Goal: Task Accomplishment & Management: Use online tool/utility

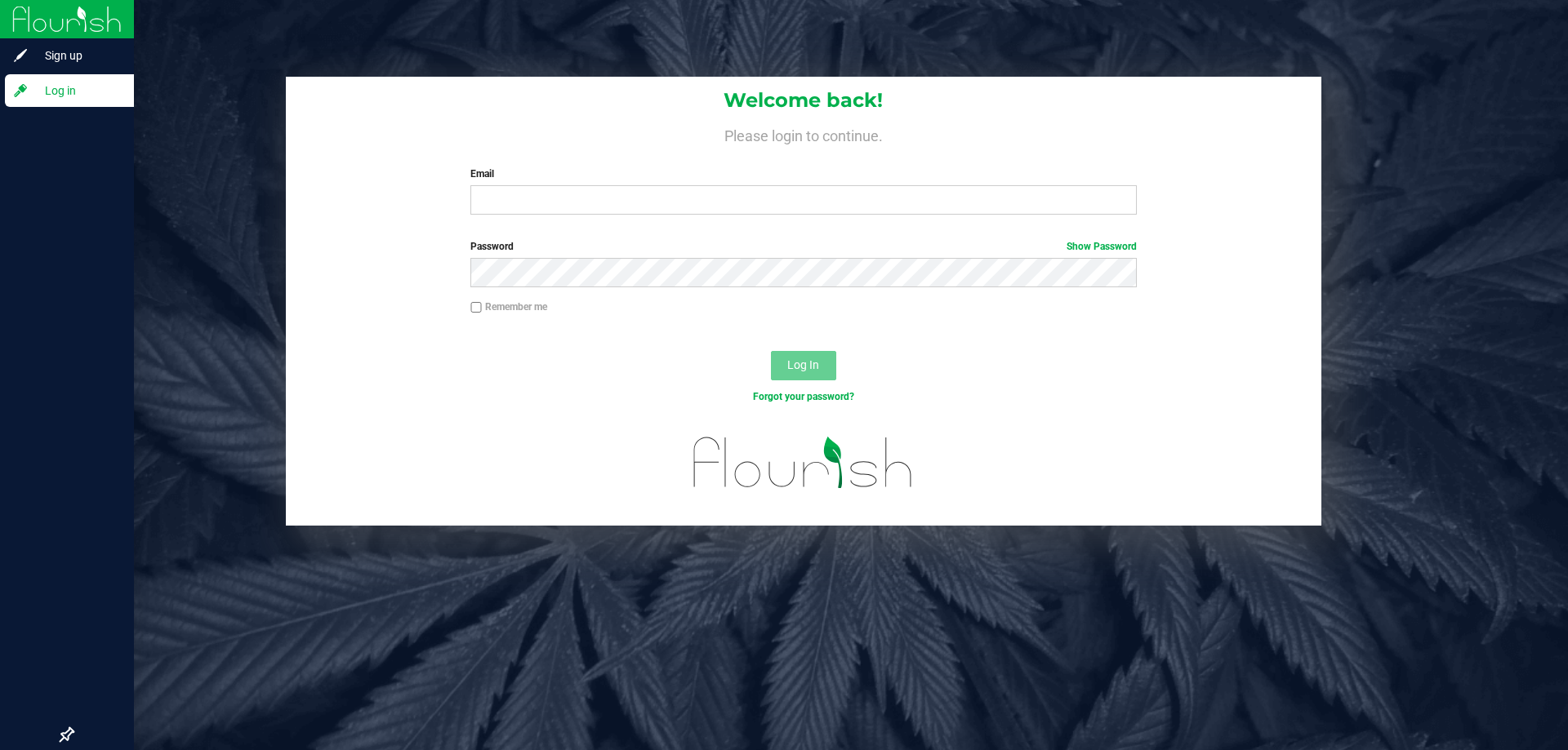
click at [0, 150] on div at bounding box center [67, 414] width 134 height 610
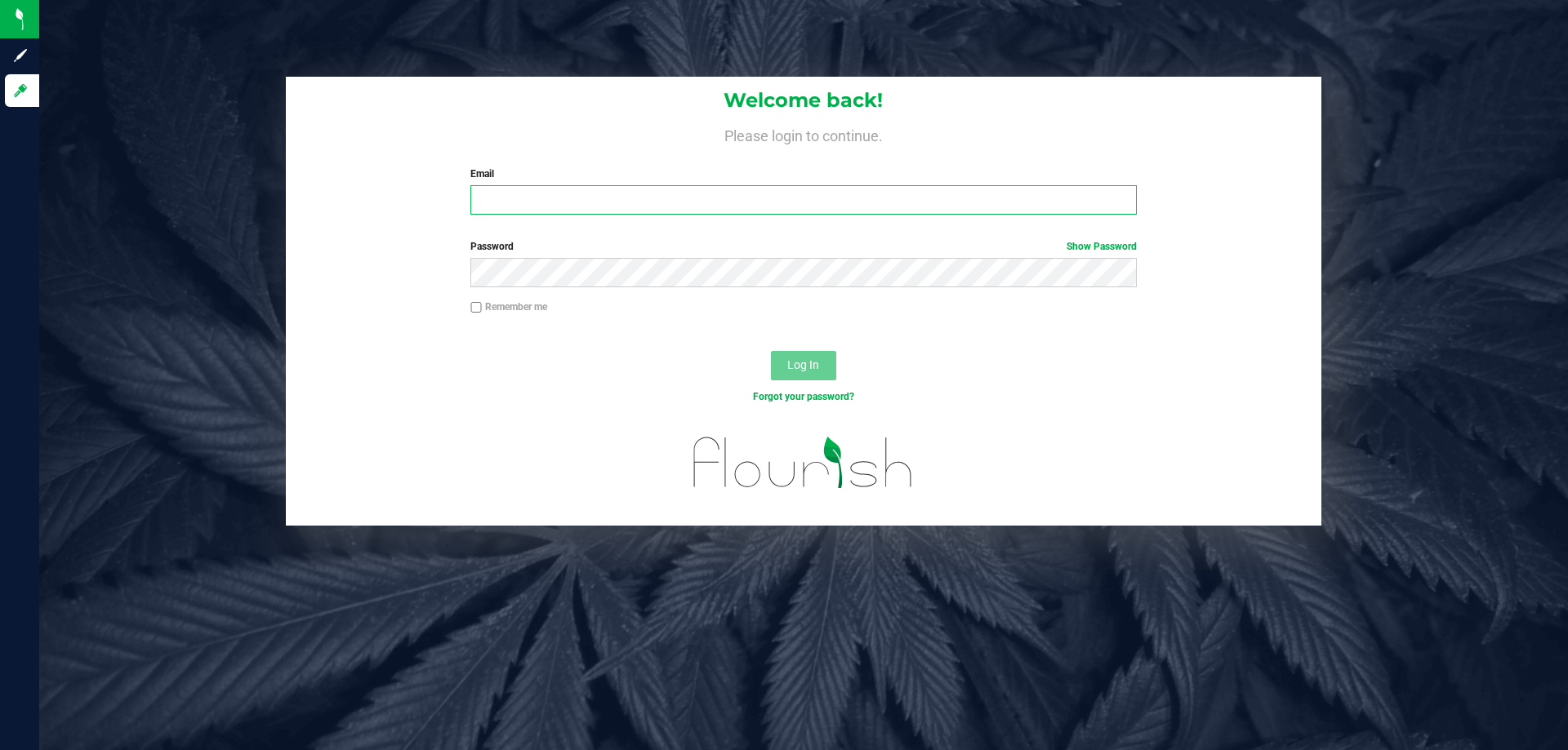
click at [605, 184] on div "Email Required Please format your email correctly." at bounding box center [803, 190] width 691 height 48
type input "[EMAIL_ADDRESS][DOMAIN_NAME]"
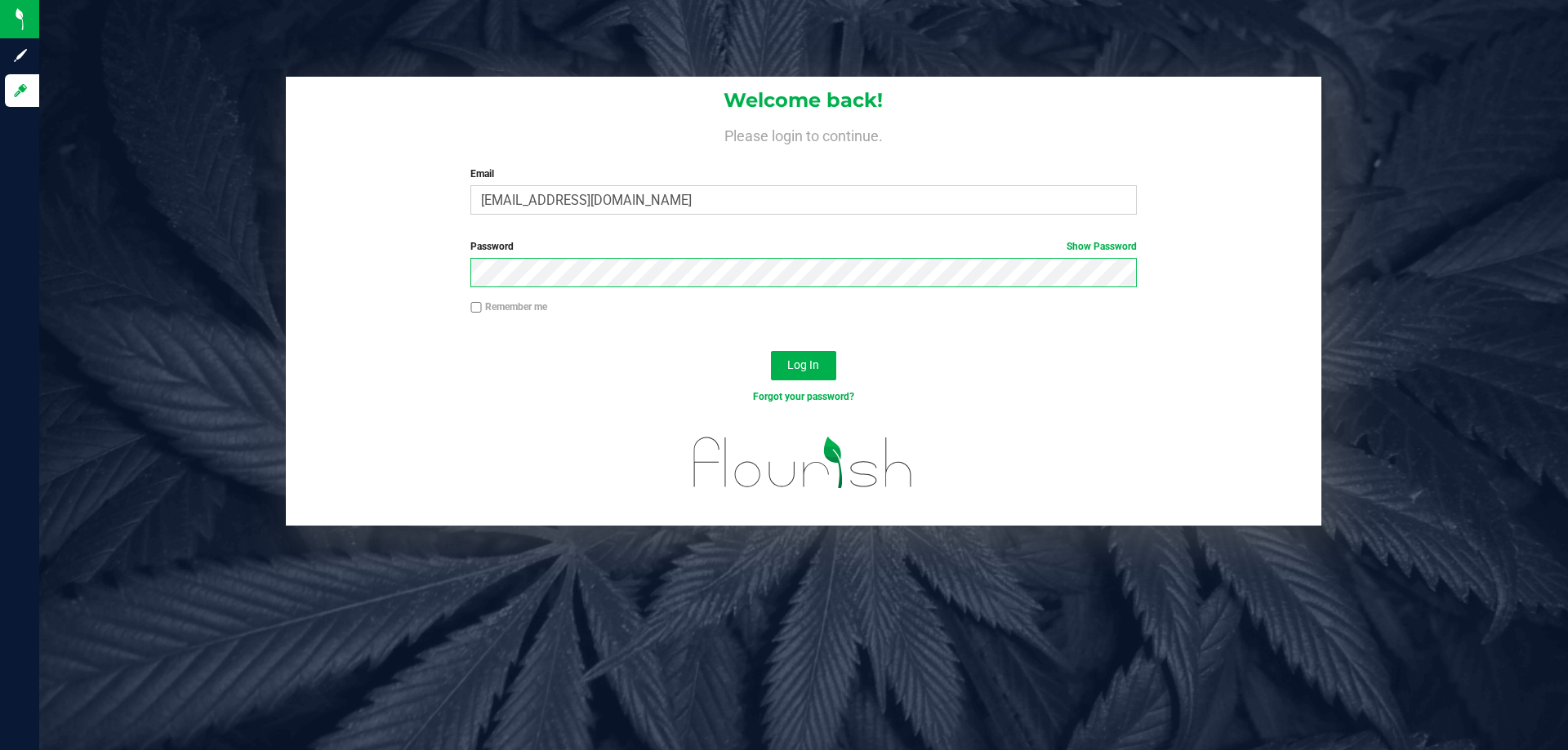
click at [771, 351] on button "Log In" at bounding box center [803, 366] width 65 height 29
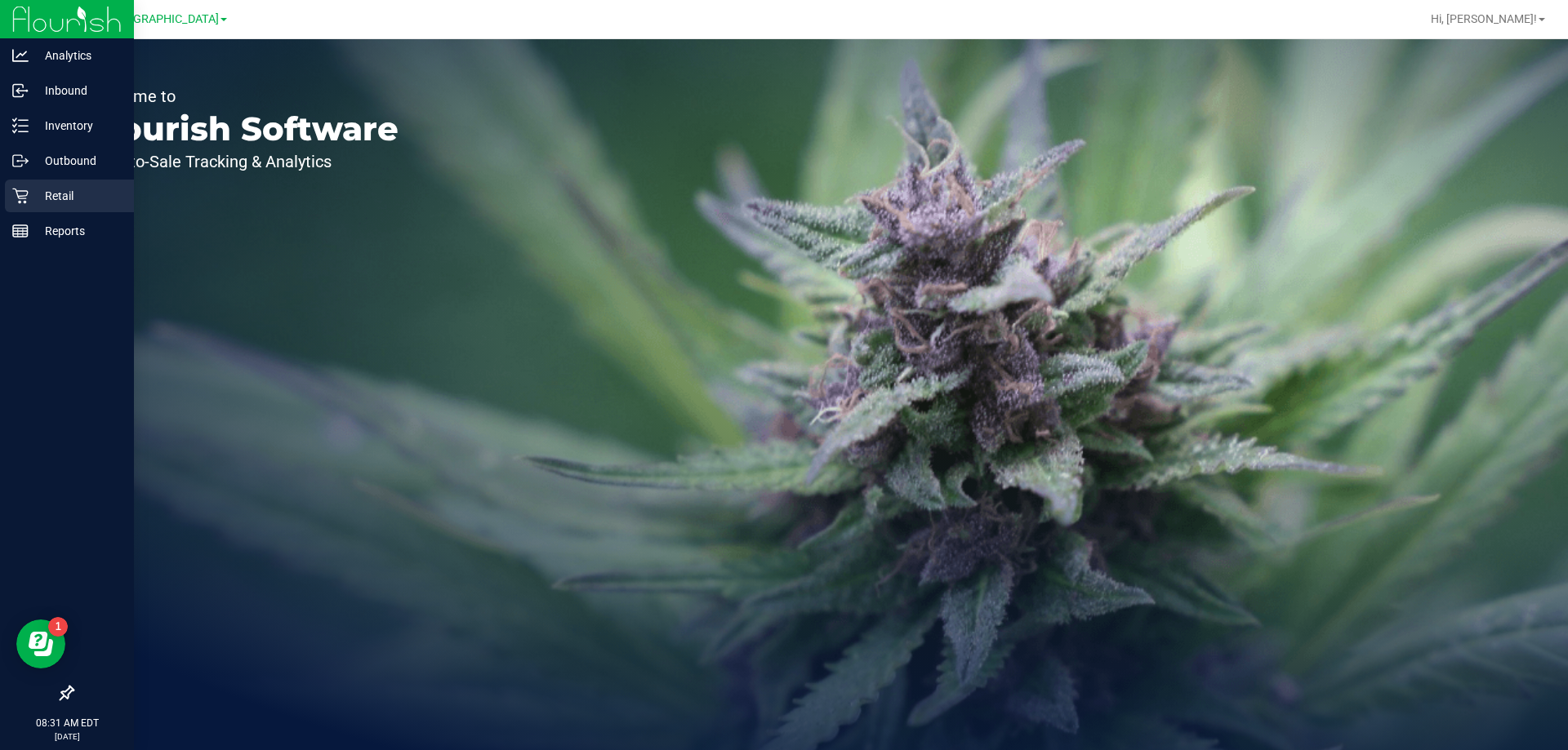
click at [20, 198] on icon at bounding box center [21, 196] width 16 height 16
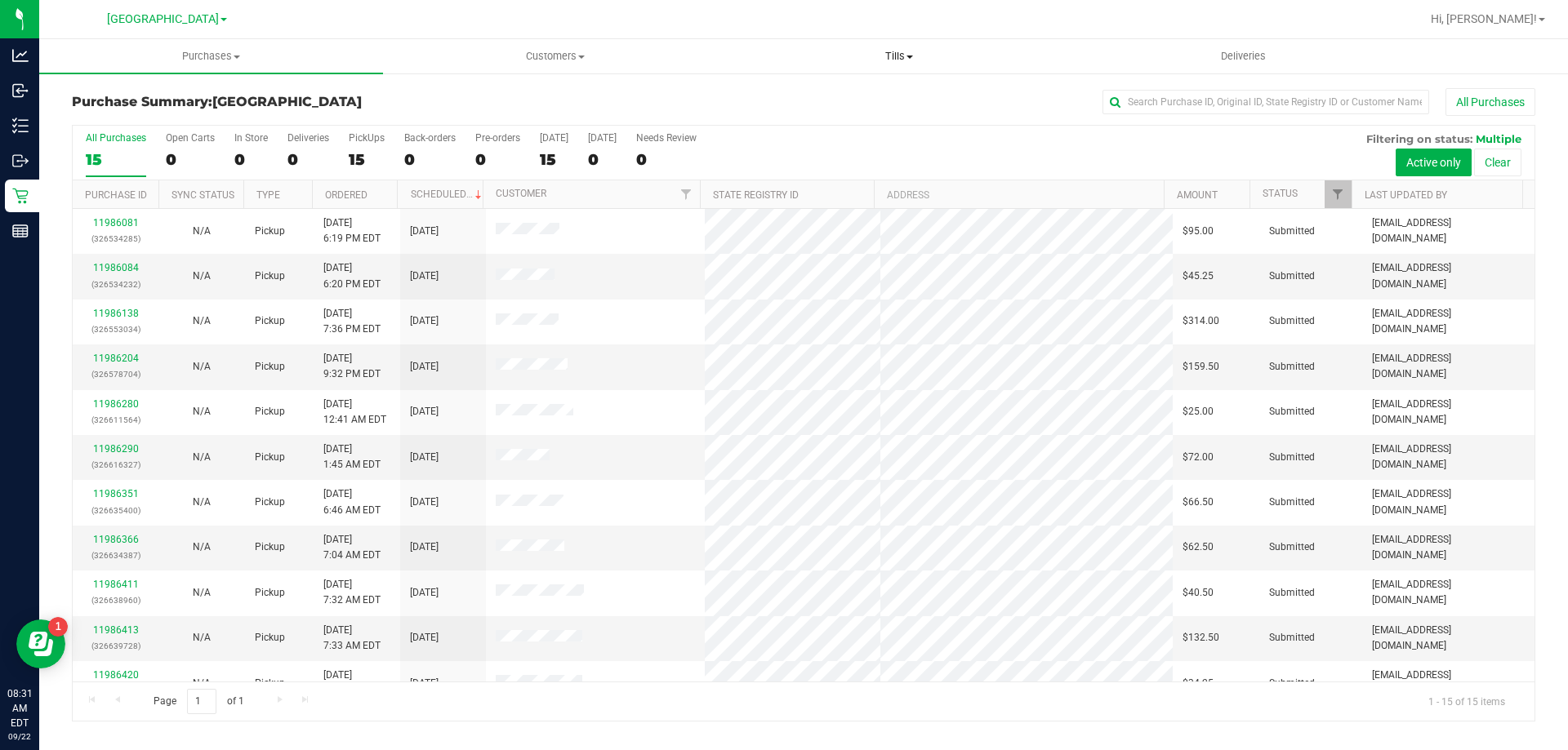
click at [898, 56] on span "Tills" at bounding box center [899, 56] width 343 height 14
click at [791, 94] on span "Manage tills" at bounding box center [782, 98] width 110 height 14
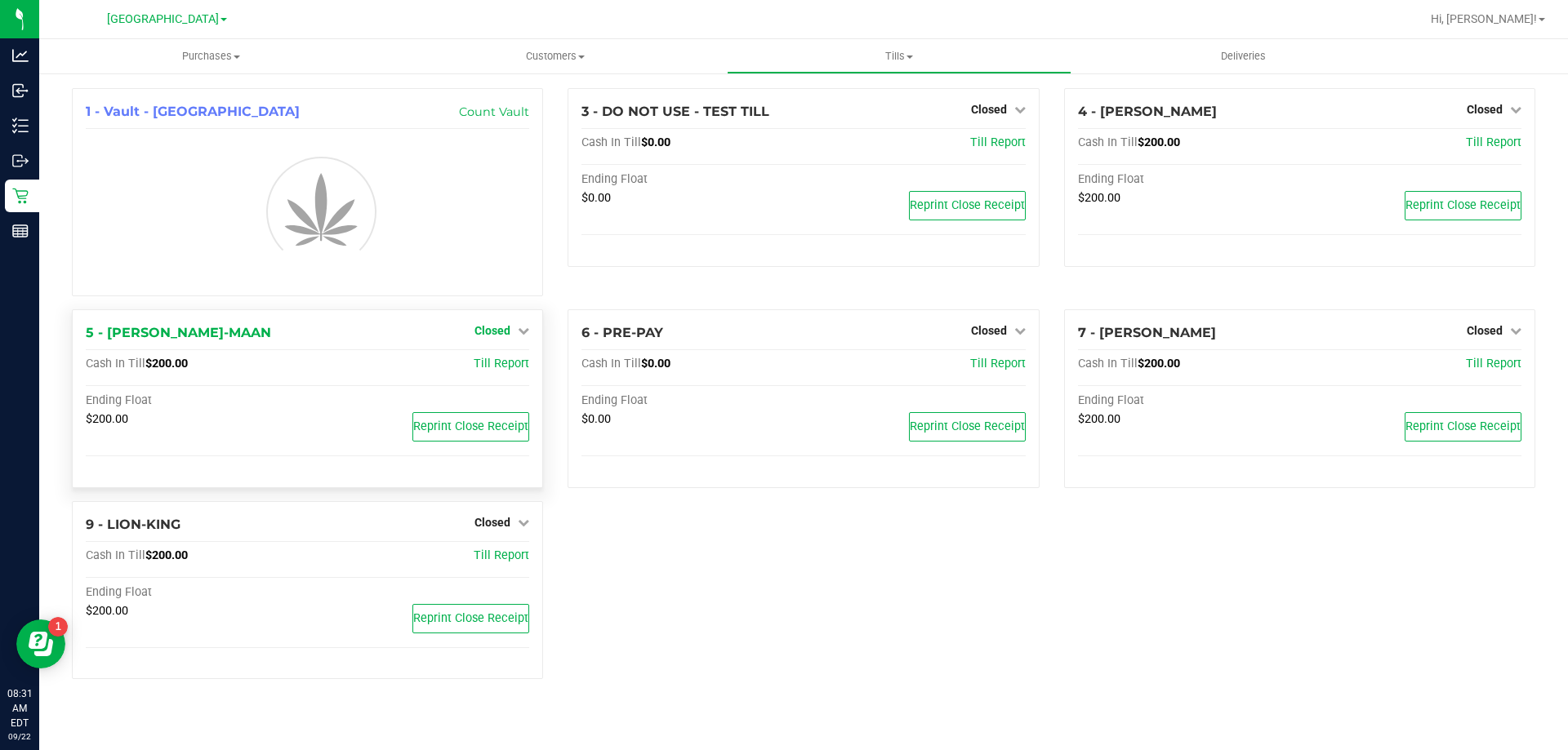
click at [485, 331] on span "Closed" at bounding box center [493, 331] width 36 height 13
click at [497, 367] on link "Open Till" at bounding box center [492, 365] width 43 height 13
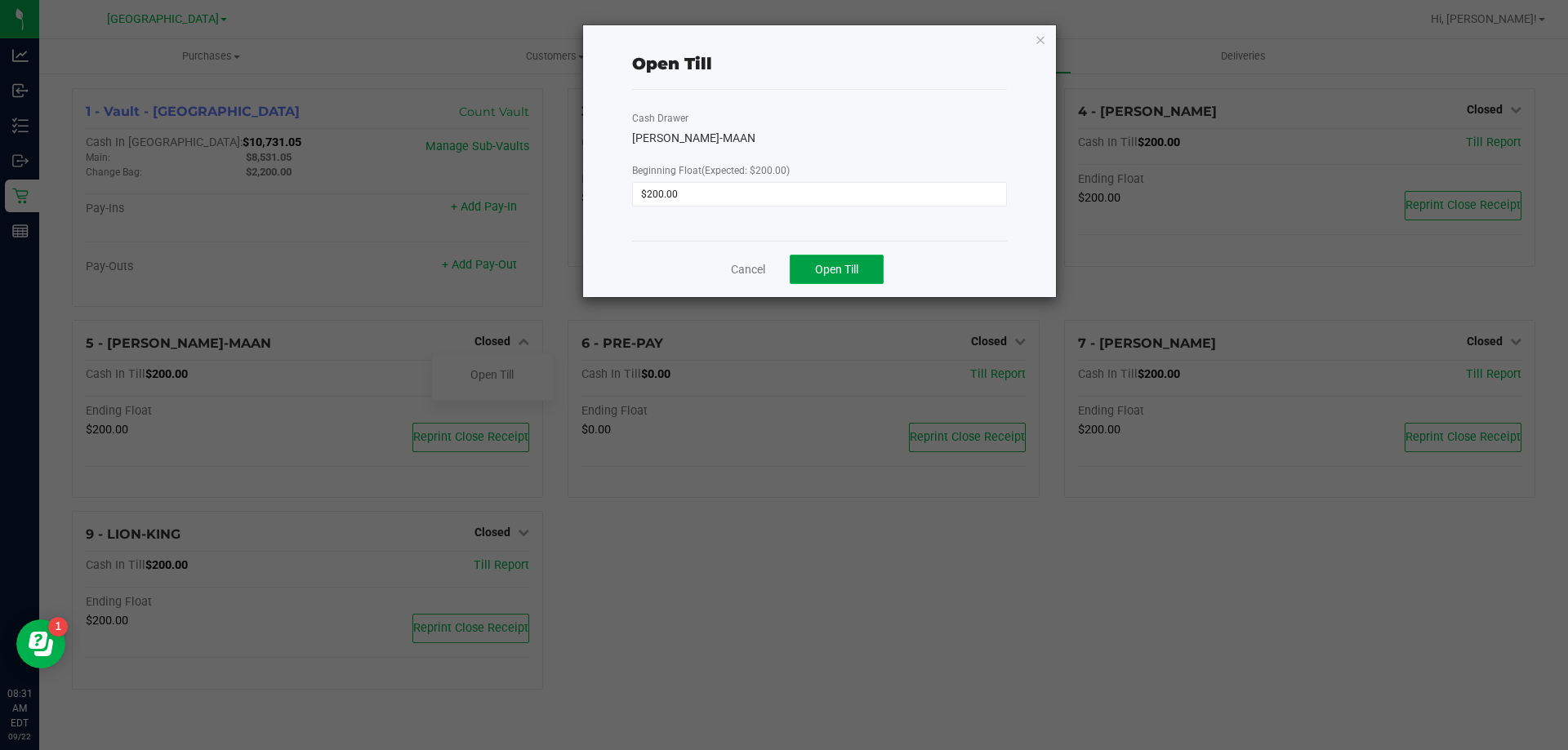
click at [830, 258] on button "Open Till" at bounding box center [836, 269] width 94 height 29
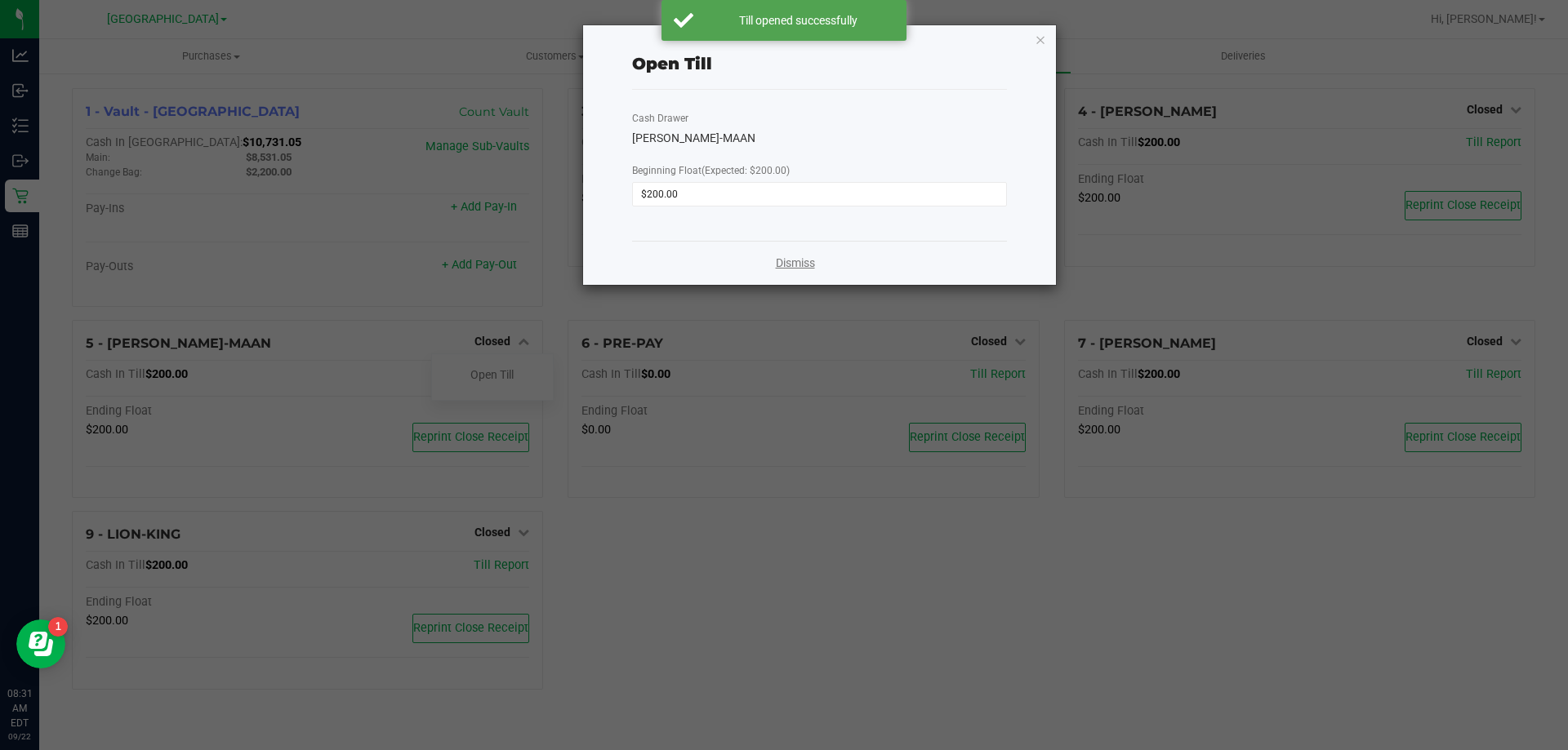
click at [791, 266] on link "Dismiss" at bounding box center [795, 263] width 39 height 17
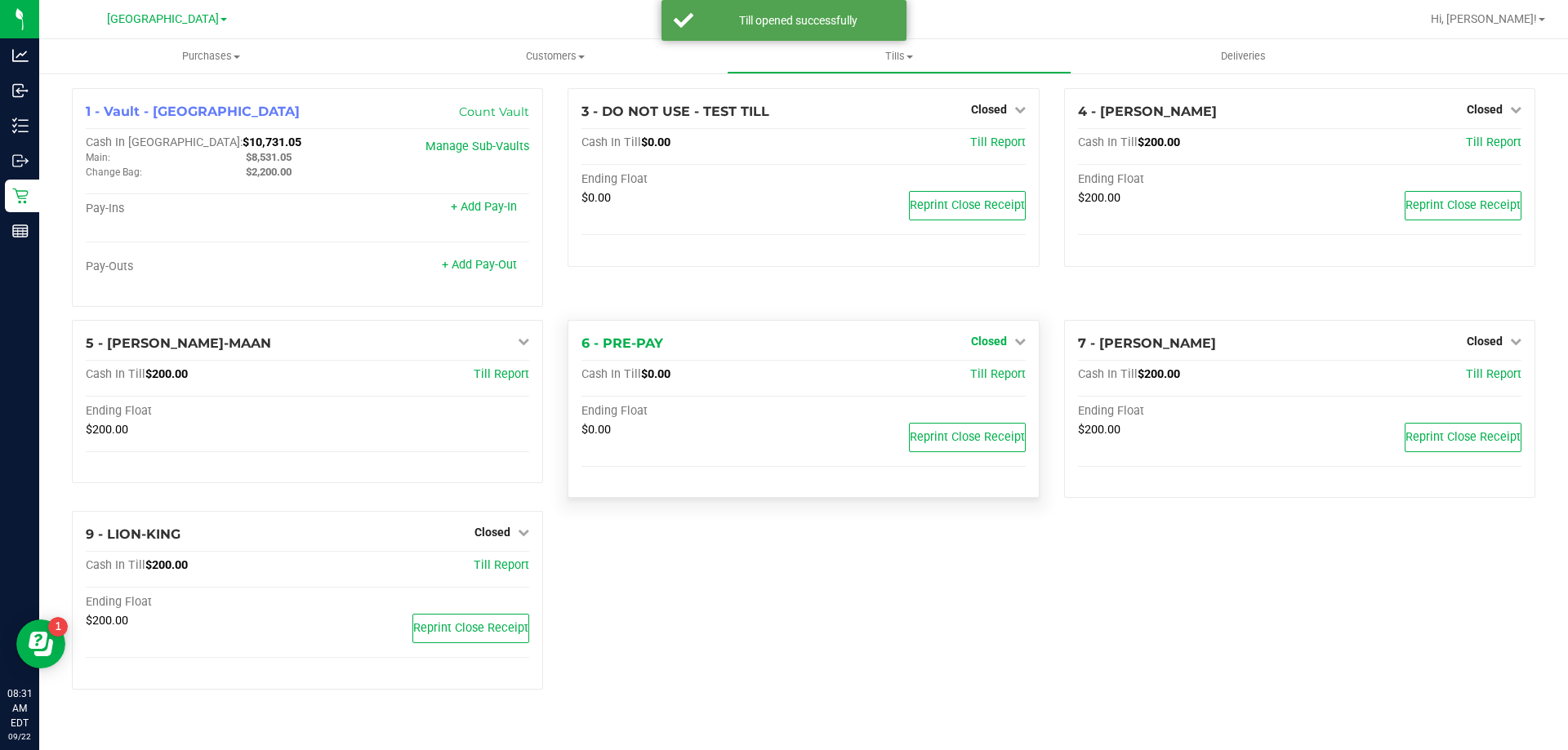
click at [986, 348] on span "Closed" at bounding box center [989, 341] width 36 height 13
click at [991, 376] on link "Open Till" at bounding box center [988, 375] width 43 height 13
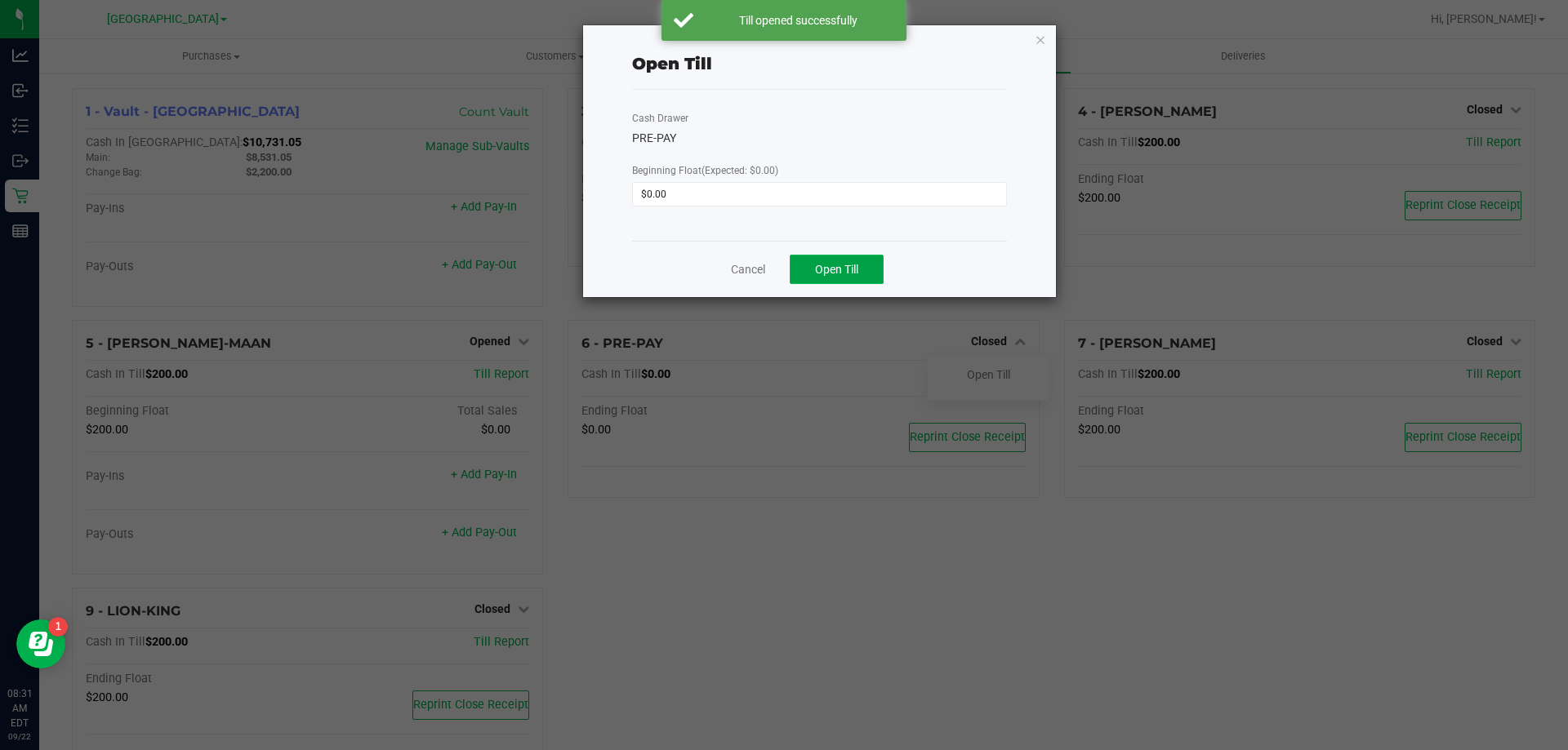
click at [833, 273] on span "Open Till" at bounding box center [836, 269] width 43 height 13
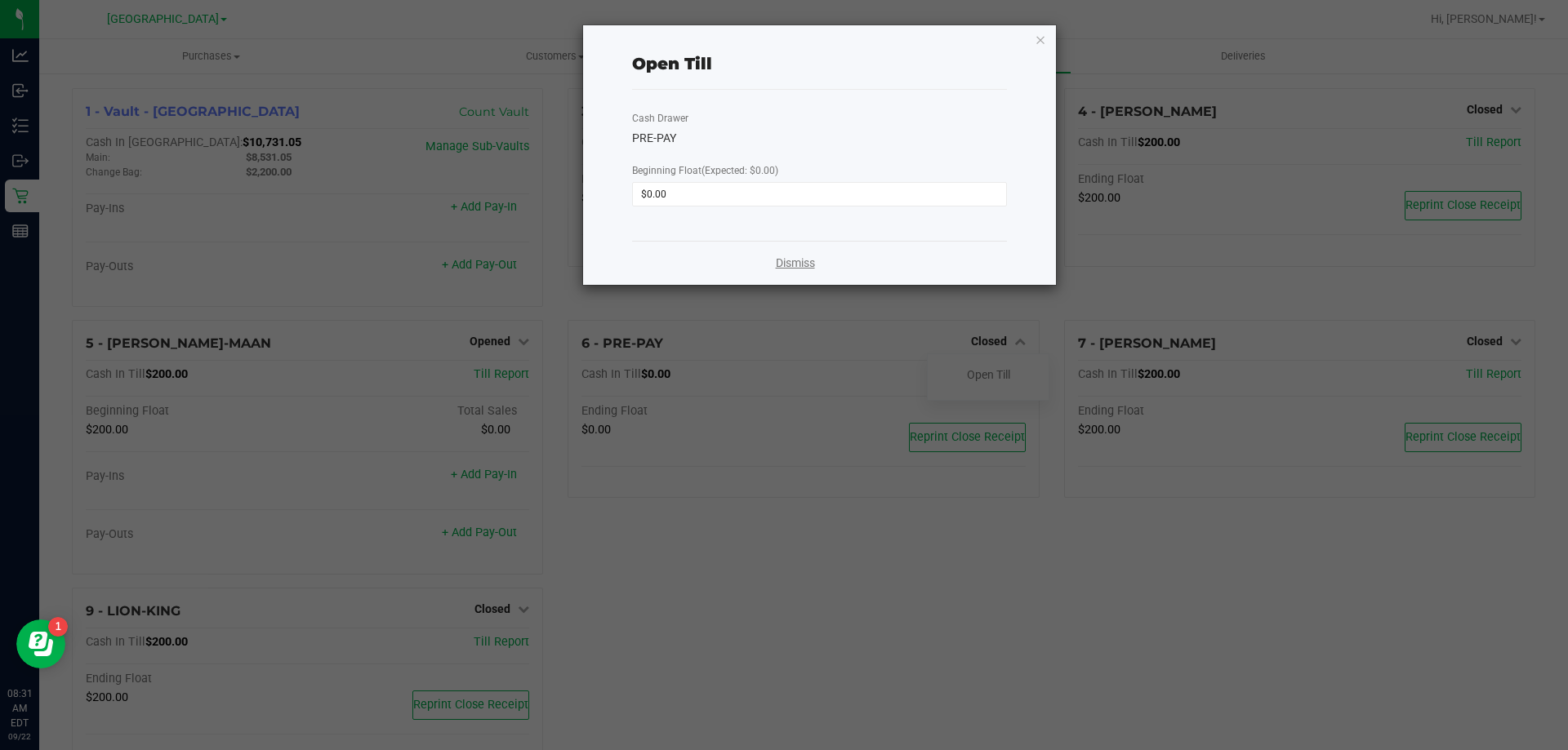
click at [793, 266] on link "Dismiss" at bounding box center [795, 263] width 39 height 17
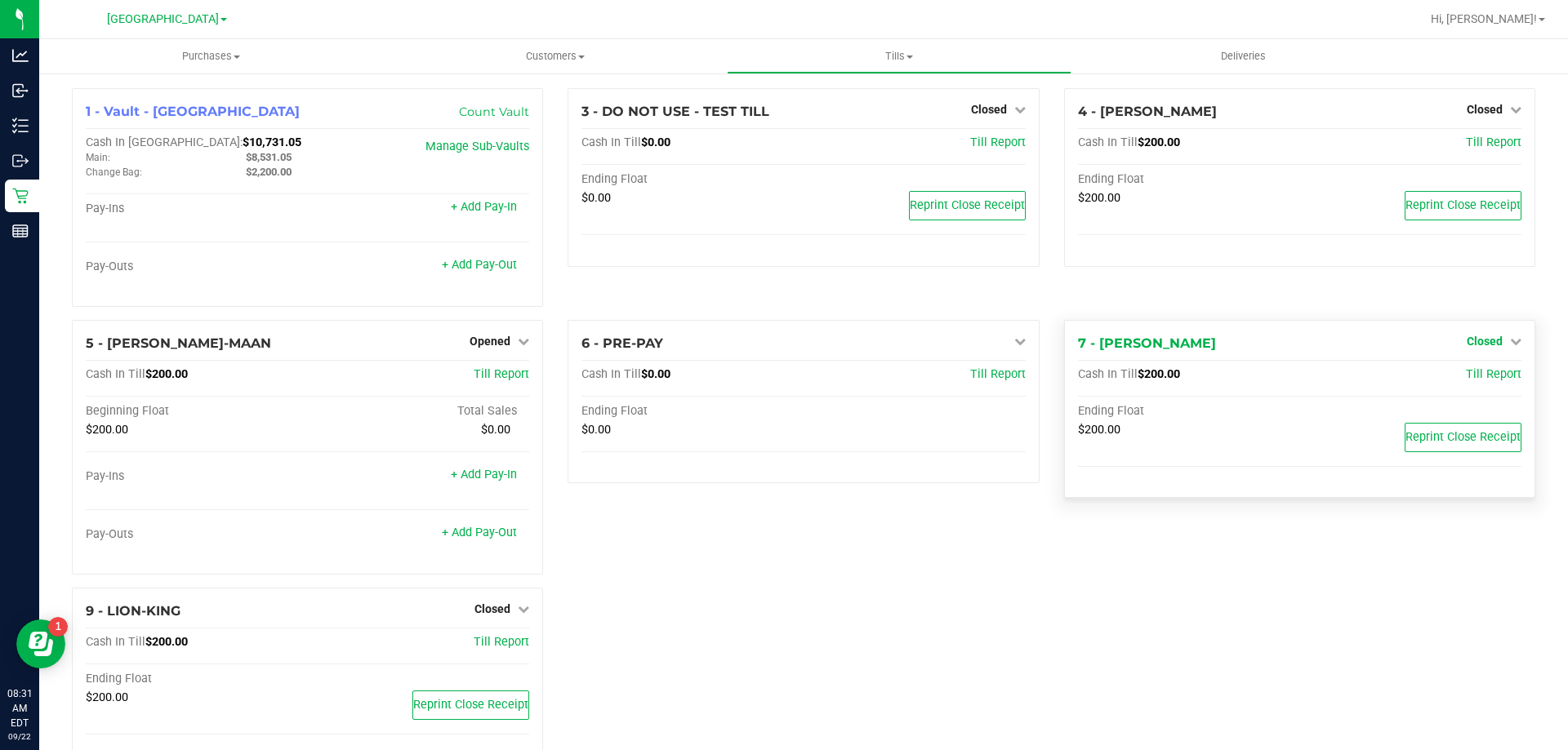
click at [1473, 343] on span "Closed" at bounding box center [1485, 341] width 36 height 13
click at [1467, 376] on link "Open Till" at bounding box center [1484, 375] width 43 height 13
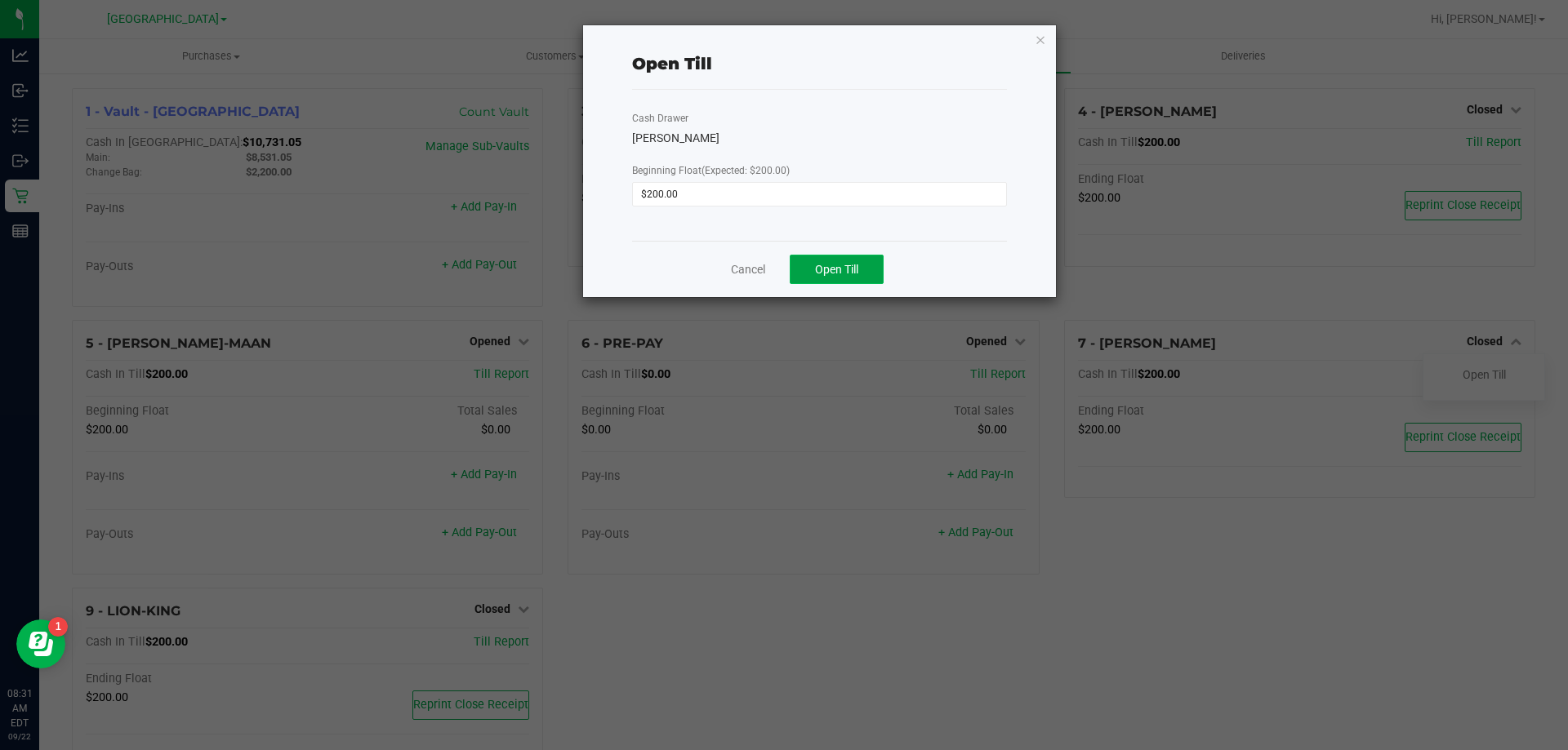
click at [835, 257] on button "Open Till" at bounding box center [836, 269] width 94 height 29
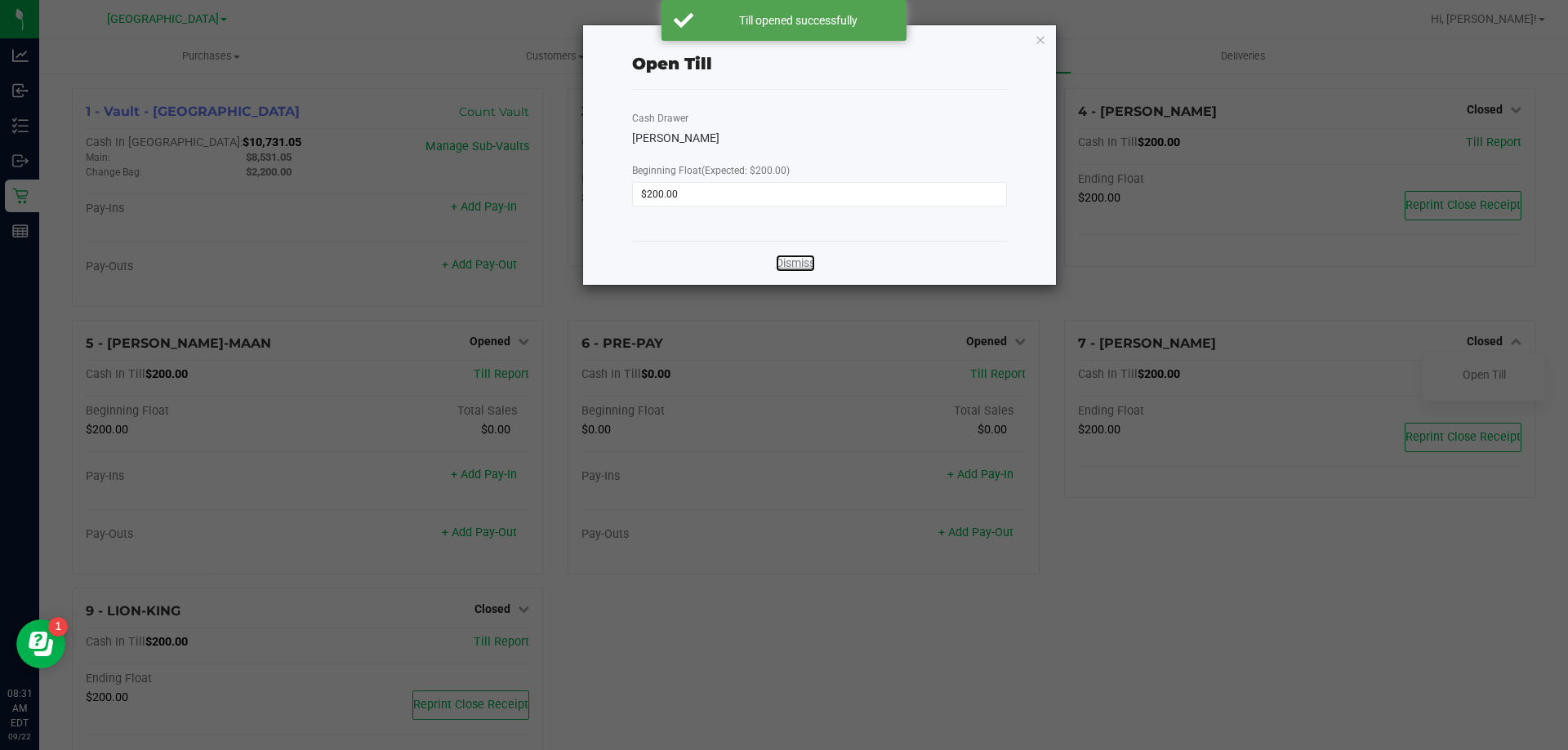
click at [809, 268] on link "Dismiss" at bounding box center [795, 263] width 39 height 17
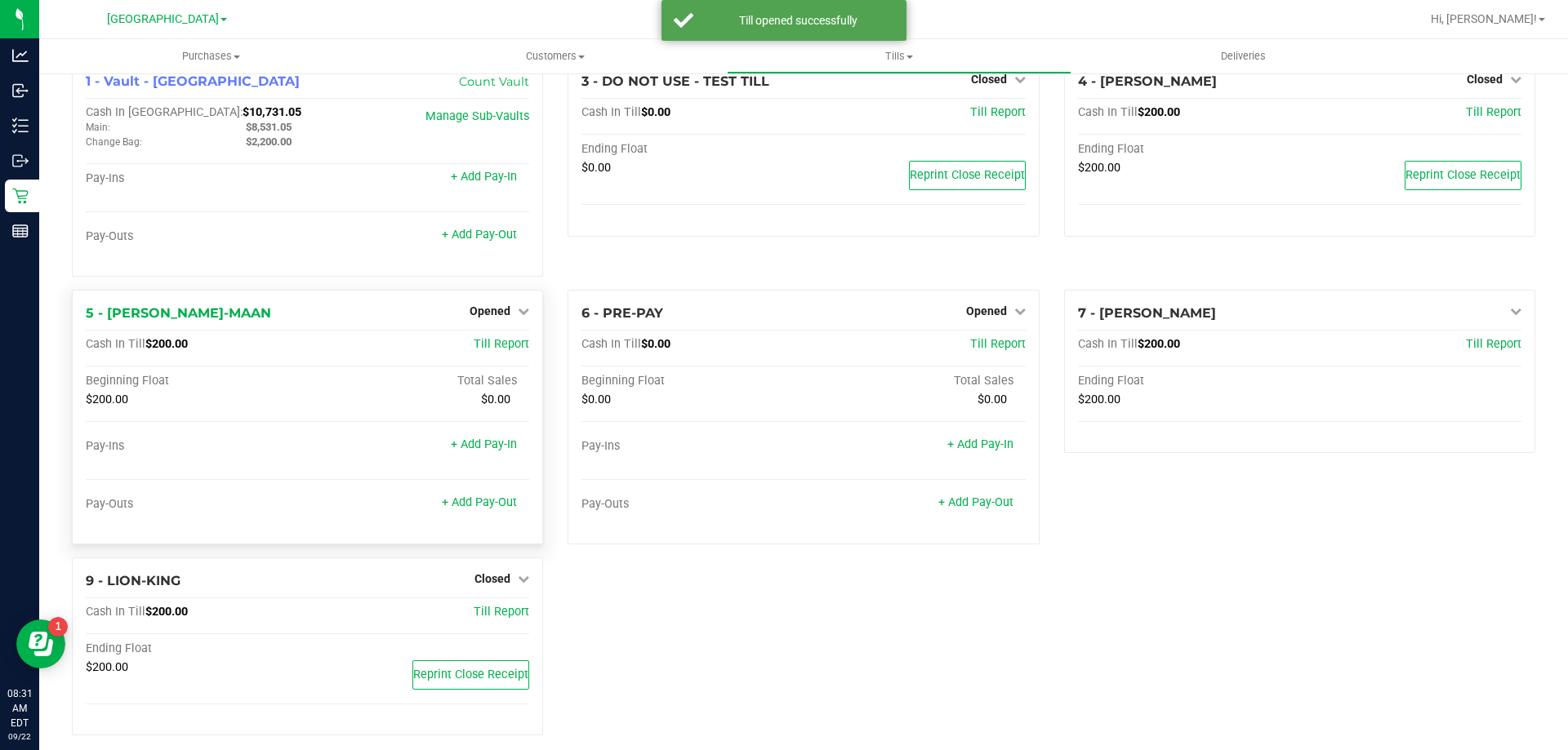
scroll to position [46, 0]
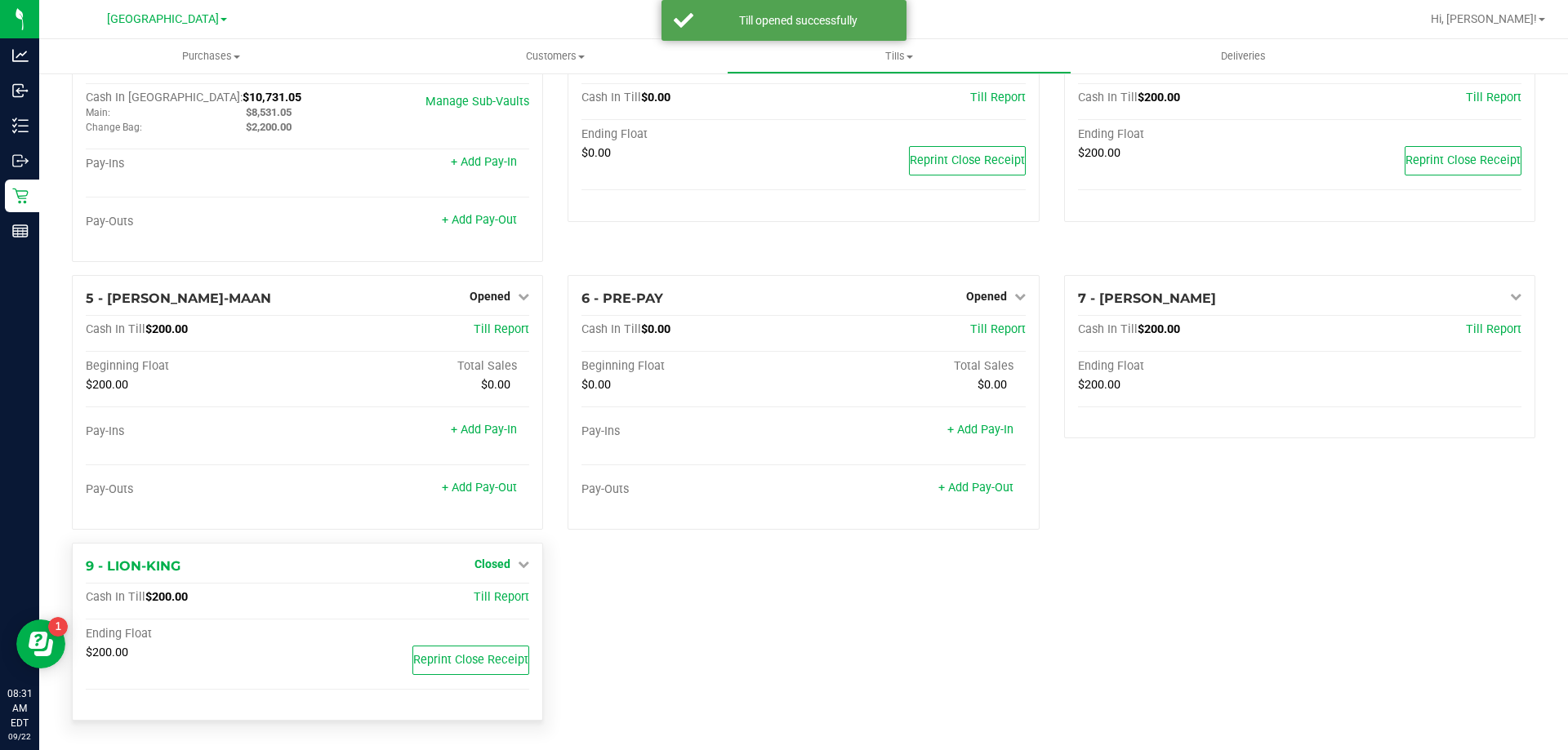
click at [492, 569] on span "Closed" at bounding box center [493, 564] width 36 height 13
click at [503, 606] on div "Open Till" at bounding box center [492, 597] width 121 height 21
click at [498, 601] on link "Open Till" at bounding box center [492, 597] width 43 height 13
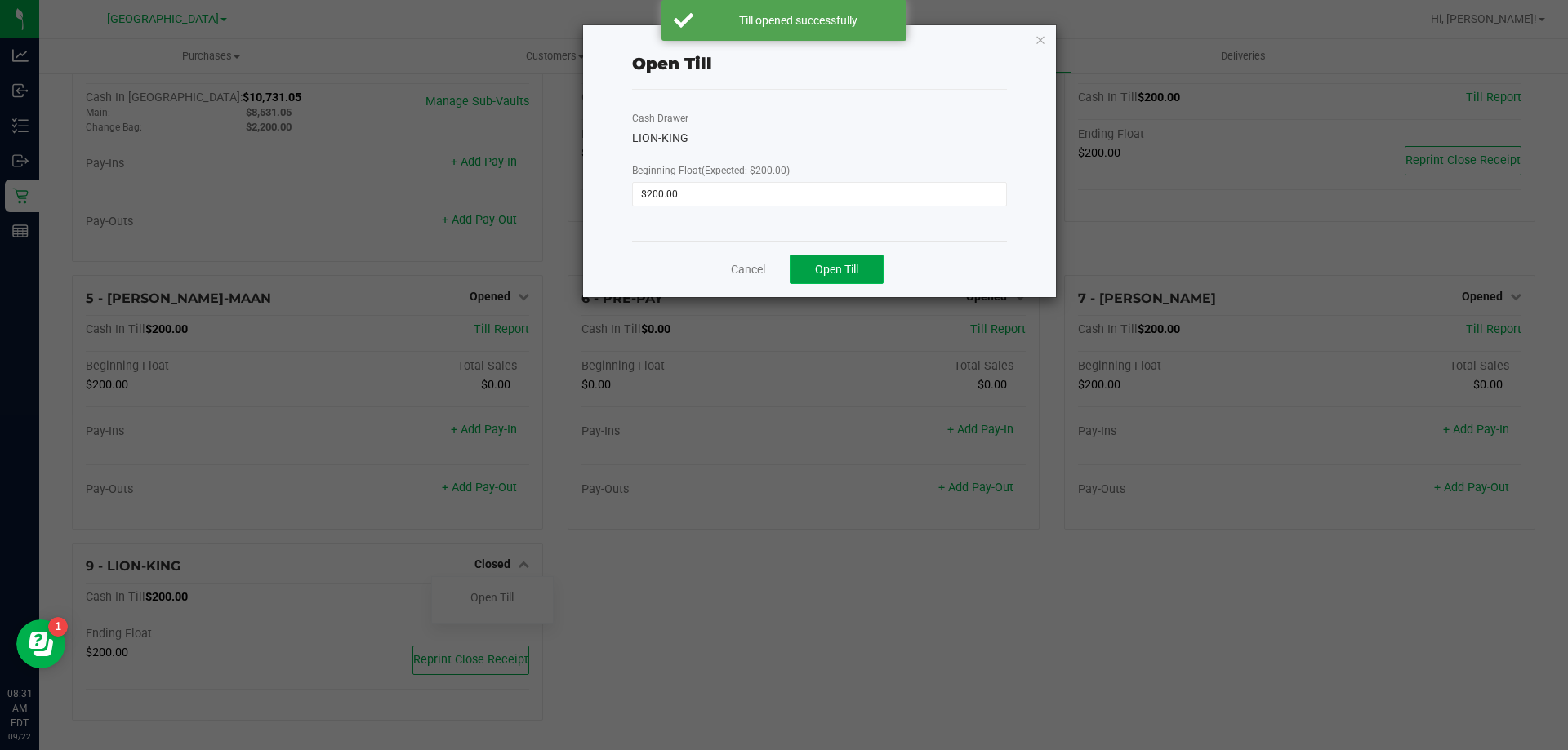
click at [835, 258] on button "Open Till" at bounding box center [836, 269] width 94 height 29
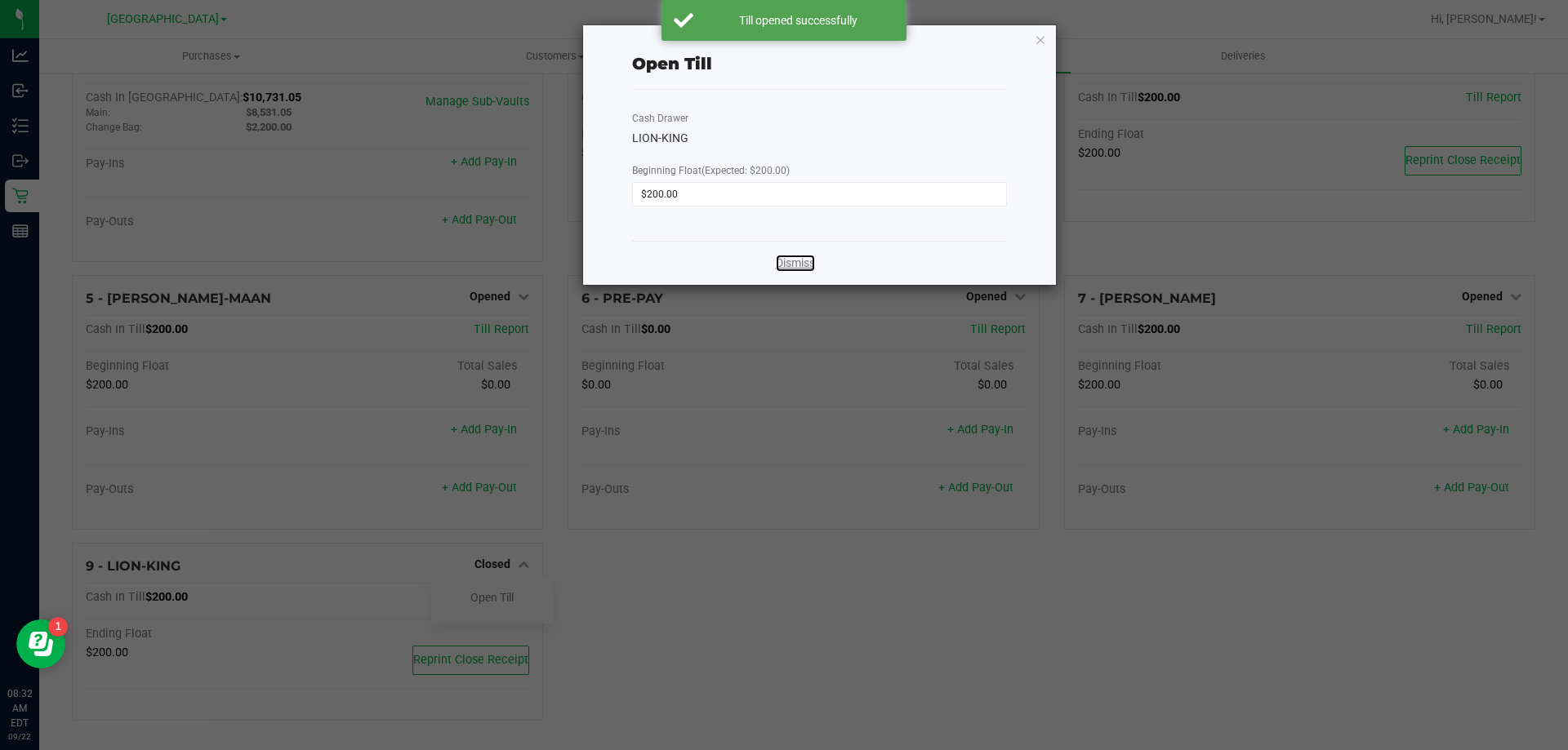
click at [807, 267] on link "Dismiss" at bounding box center [795, 263] width 39 height 17
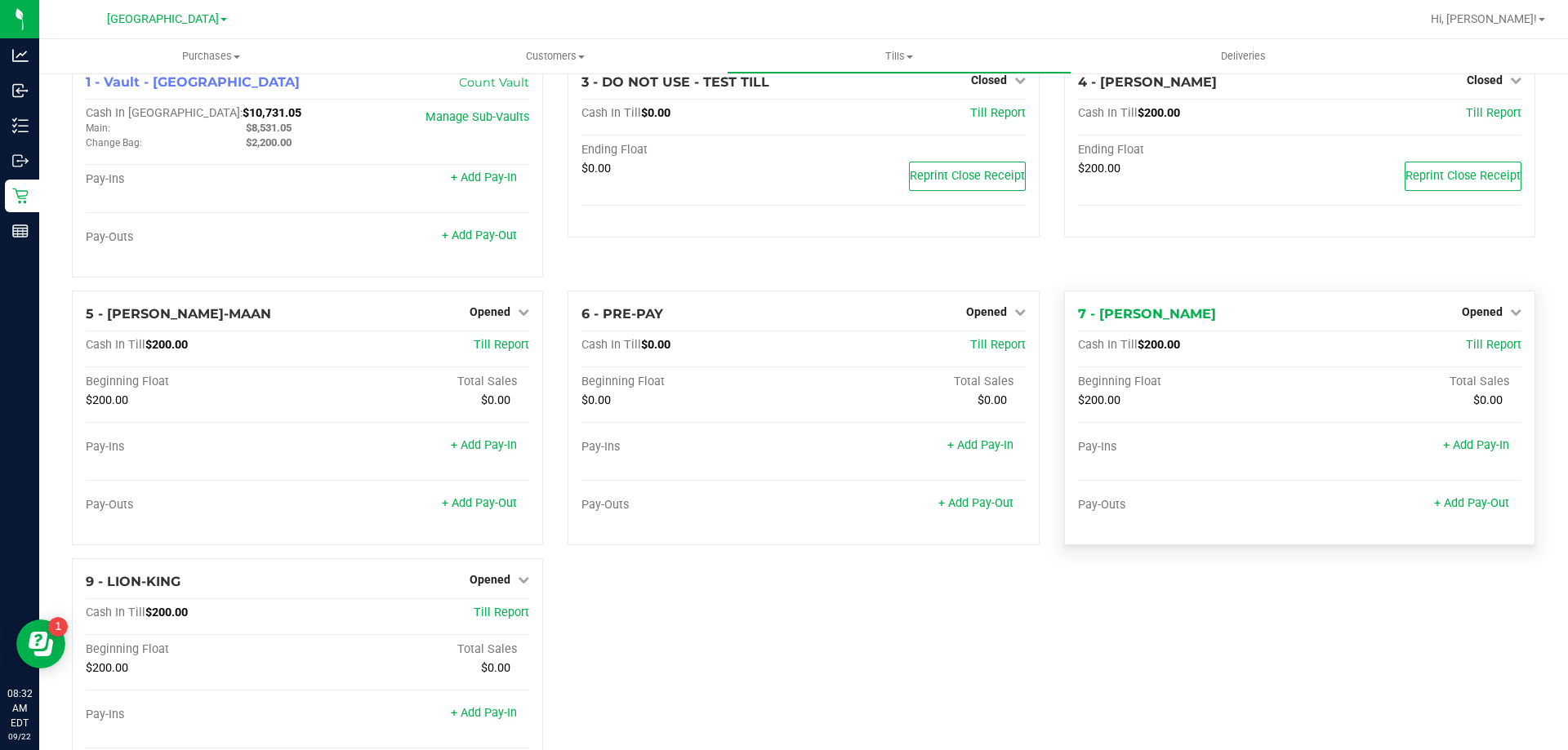
scroll to position [0, 0]
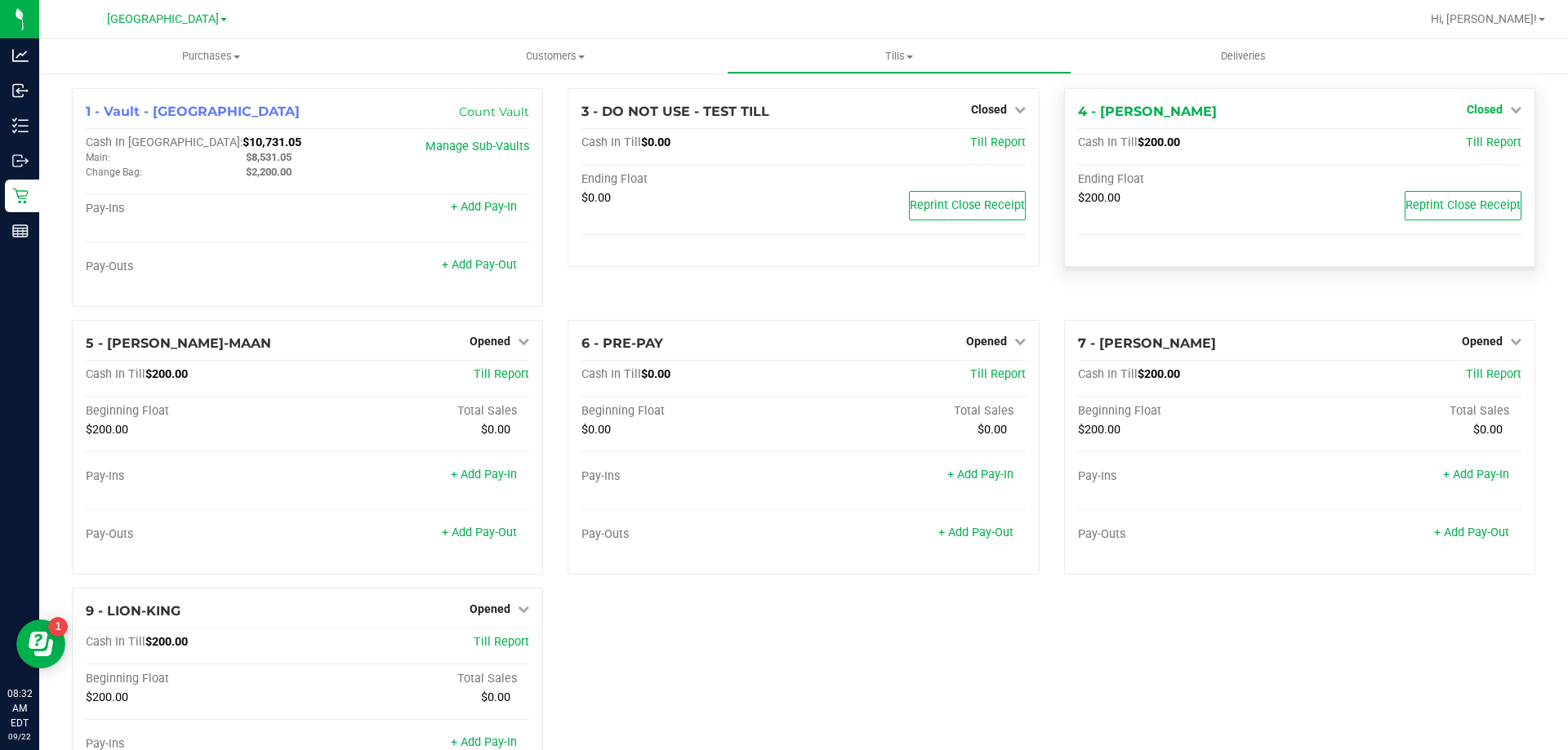
click at [1479, 106] on span "Closed" at bounding box center [1485, 109] width 36 height 13
click at [1487, 147] on link "Open Till" at bounding box center [1484, 143] width 43 height 13
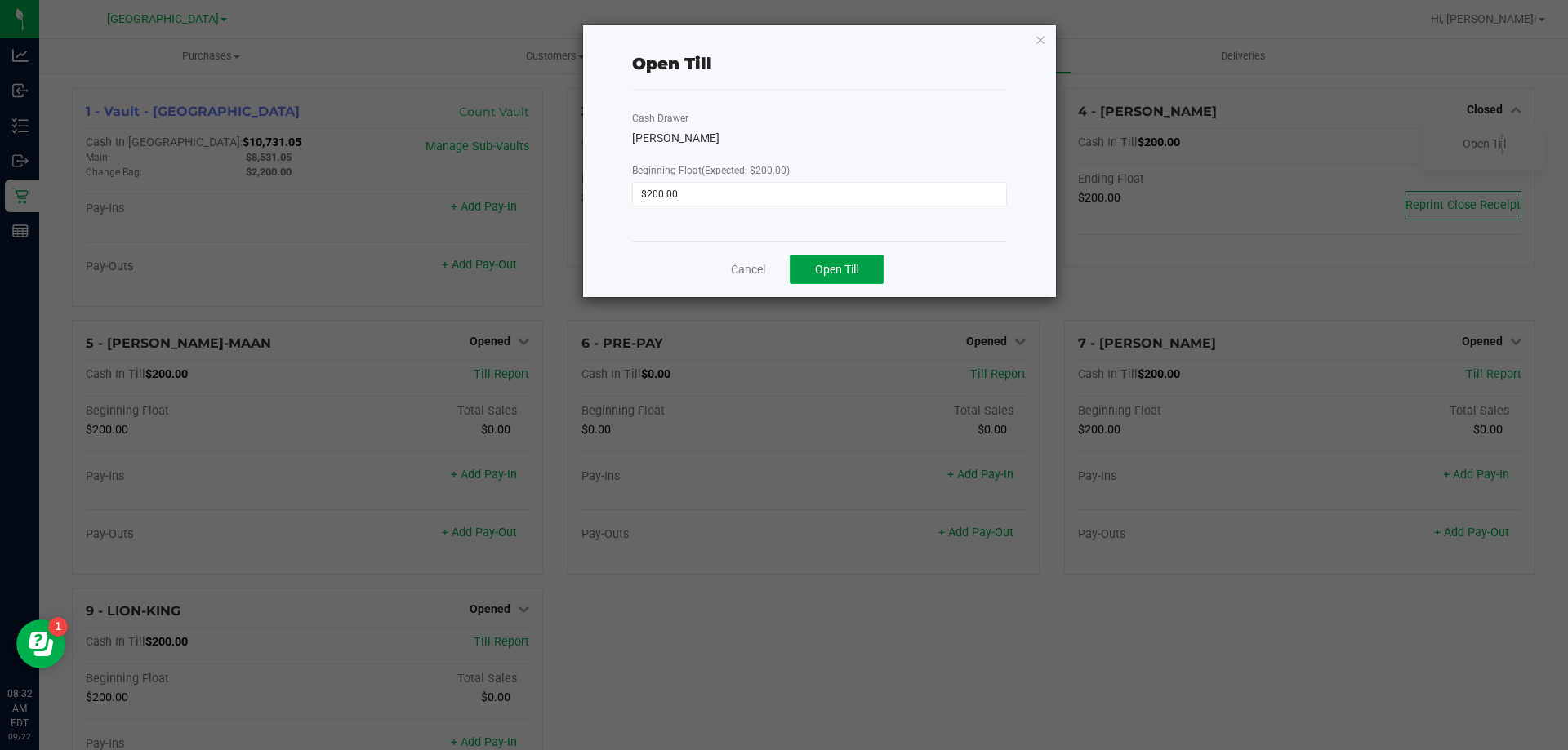
click at [853, 266] on span "Open Till" at bounding box center [836, 269] width 43 height 13
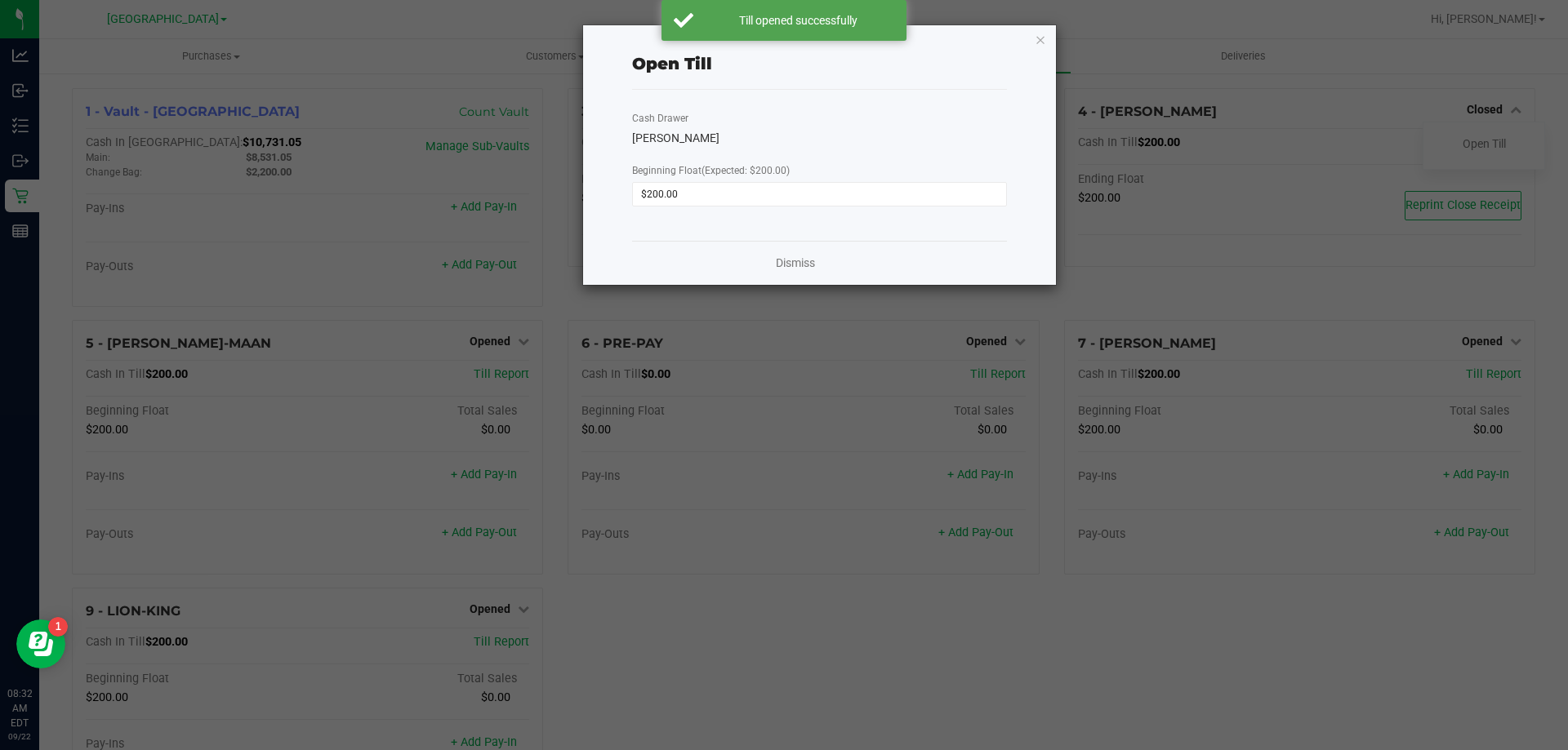
click at [774, 264] on div "Dismiss" at bounding box center [819, 262] width 375 height 44
click at [788, 262] on link "Dismiss" at bounding box center [795, 263] width 39 height 17
